Goal: Entertainment & Leisure: Browse casually

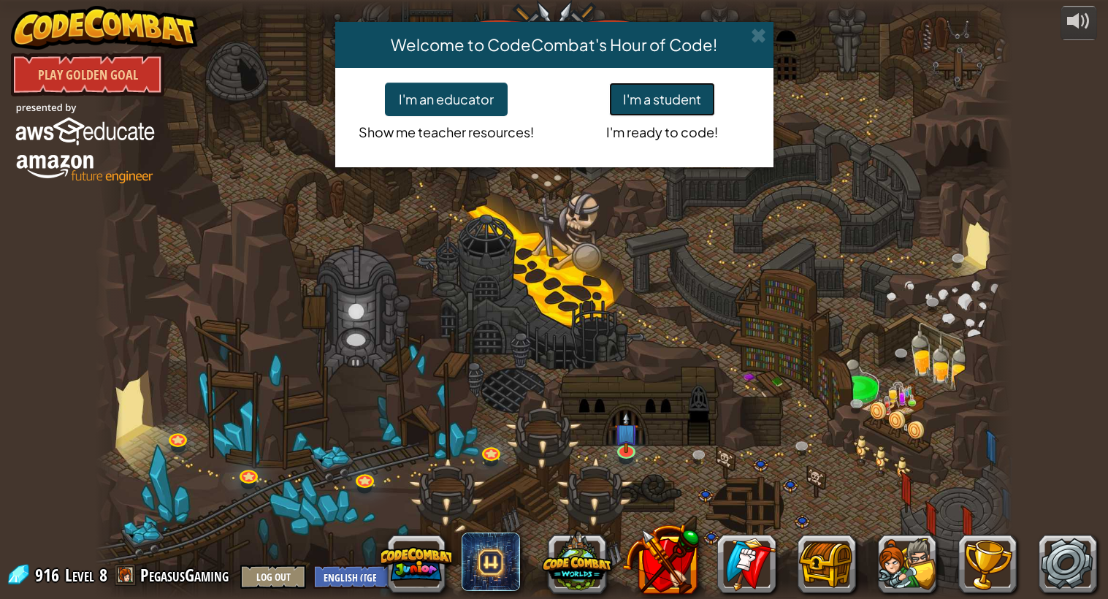
click at [691, 102] on button "I'm a student" at bounding box center [662, 100] width 106 height 34
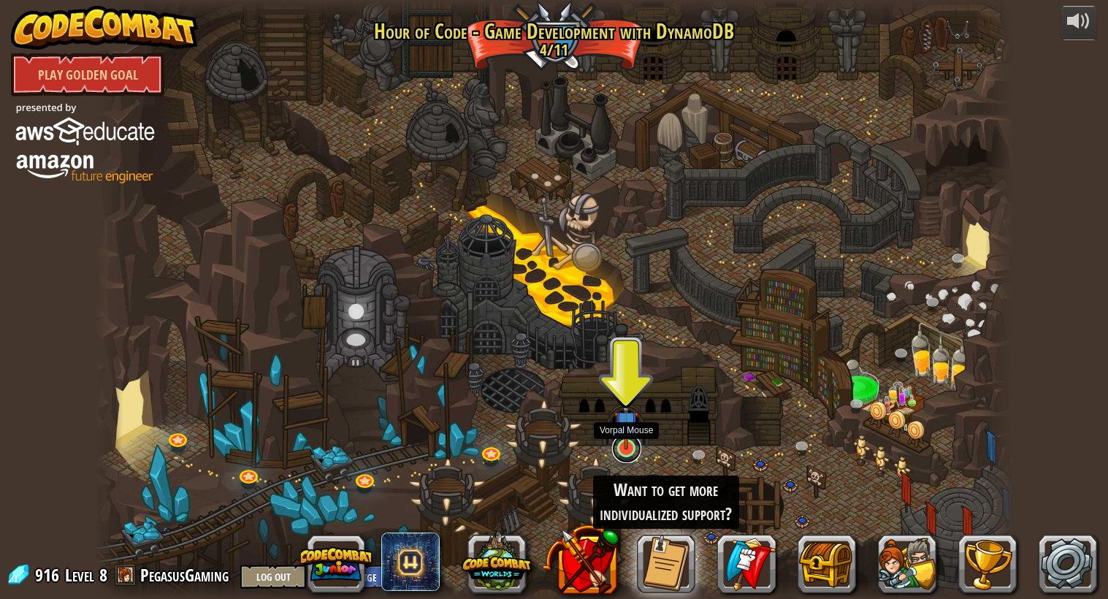
click at [629, 451] on link at bounding box center [626, 448] width 29 height 29
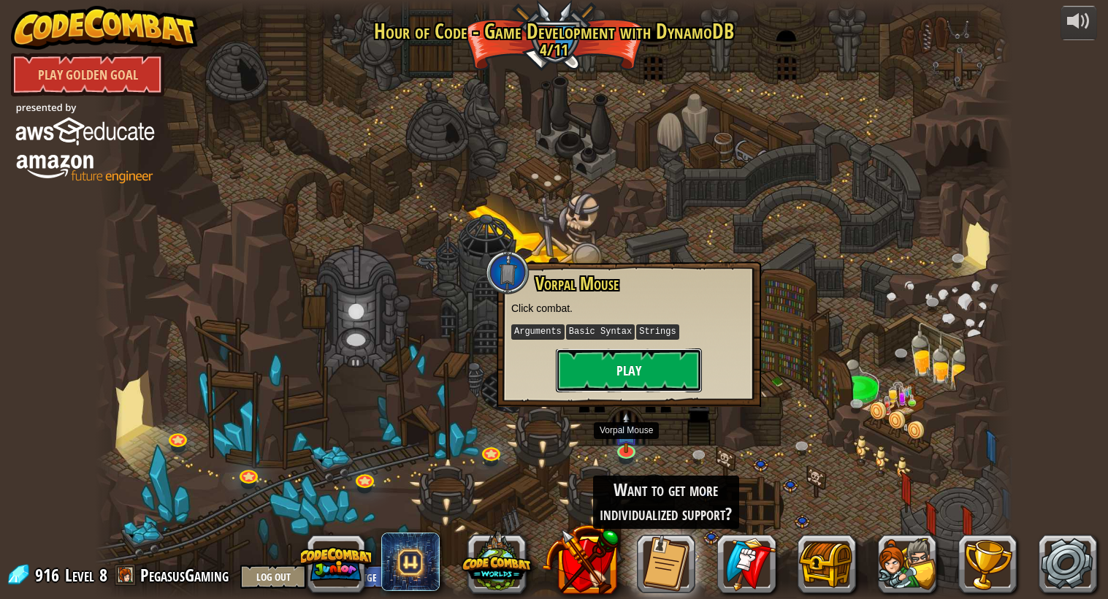
click at [616, 387] on button "Play" at bounding box center [629, 370] width 146 height 44
